Goal: Ask a question

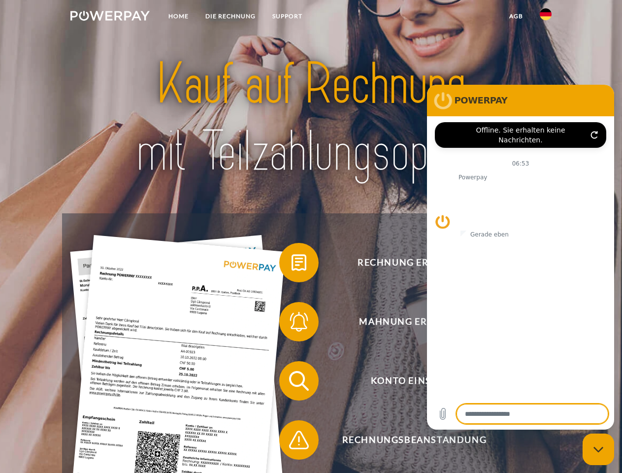
click at [110, 17] on img at bounding box center [109, 16] width 79 height 10
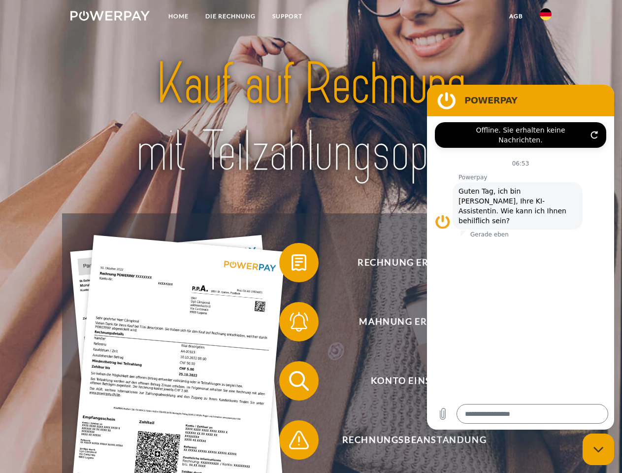
click at [546, 17] on img at bounding box center [546, 14] width 12 height 12
click at [516, 16] on link "agb" at bounding box center [516, 16] width 31 height 18
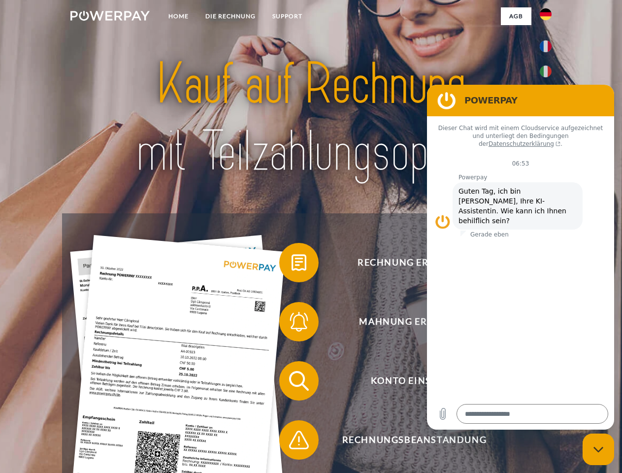
click at [292, 265] on span at bounding box center [284, 262] width 49 height 49
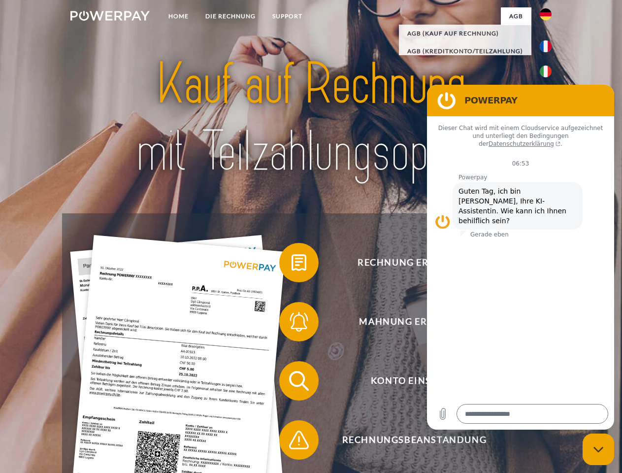
click at [292, 324] on span at bounding box center [284, 321] width 49 height 49
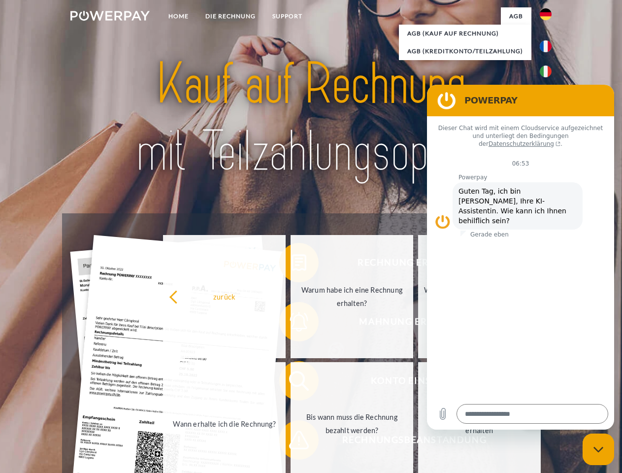
click at [292, 383] on link "Bis wann muss die Rechnung bezahlt werden?" at bounding box center [352, 423] width 123 height 123
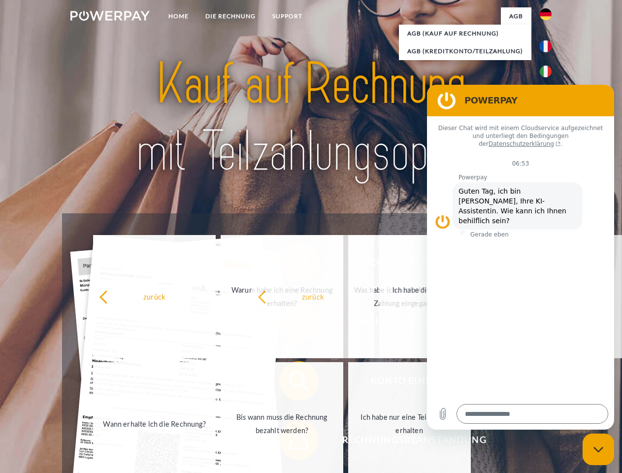
click at [292, 442] on span at bounding box center [284, 439] width 49 height 49
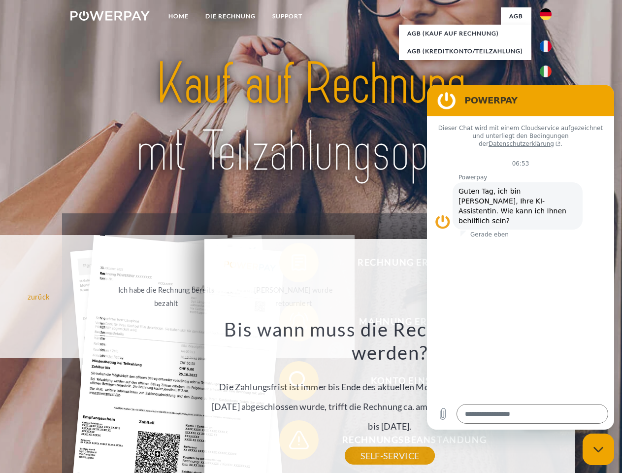
click at [599, 449] on icon "Messaging-Fenster schließen" at bounding box center [599, 449] width 10 height 6
type textarea "*"
